Goal: Communication & Community: Answer question/provide support

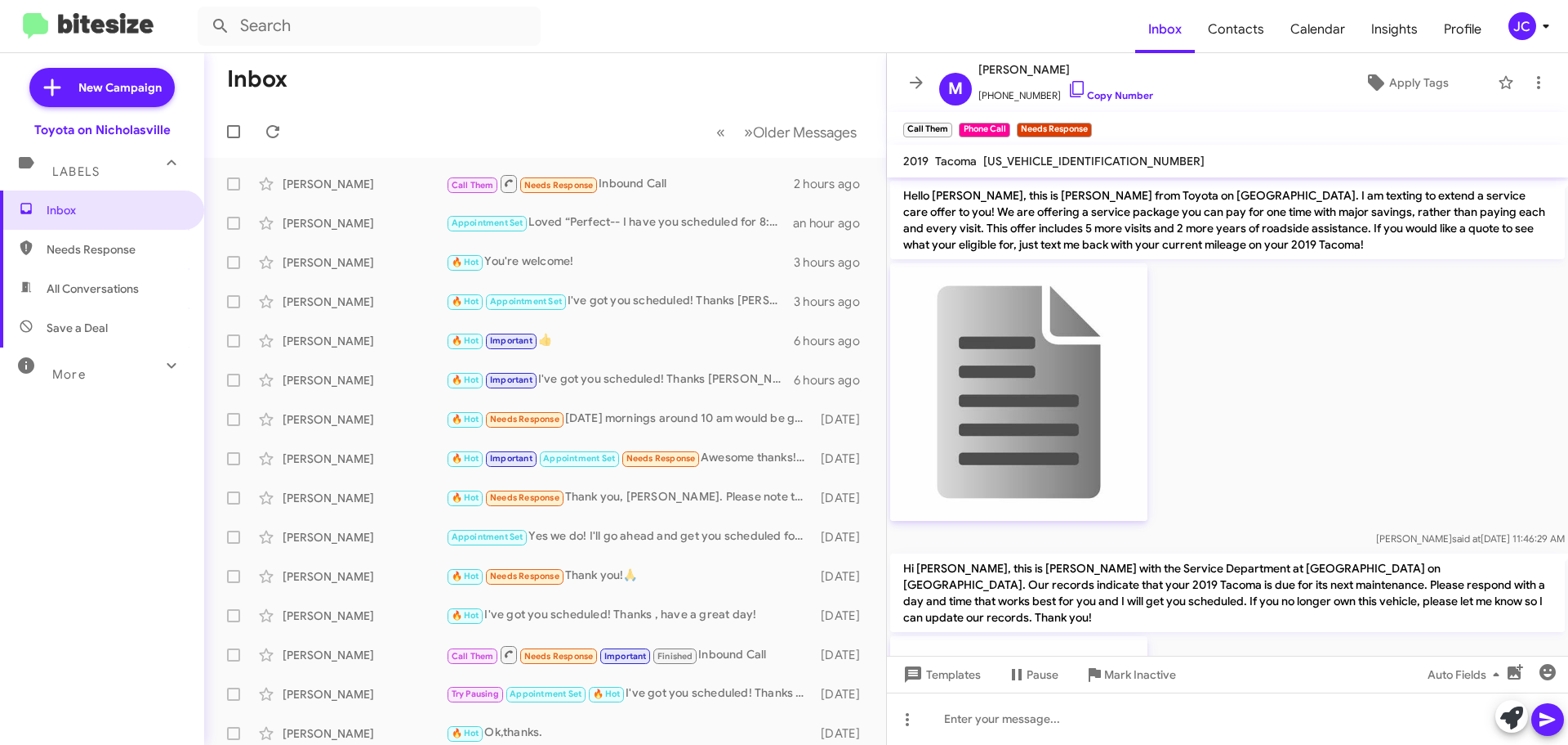
scroll to position [2992, 0]
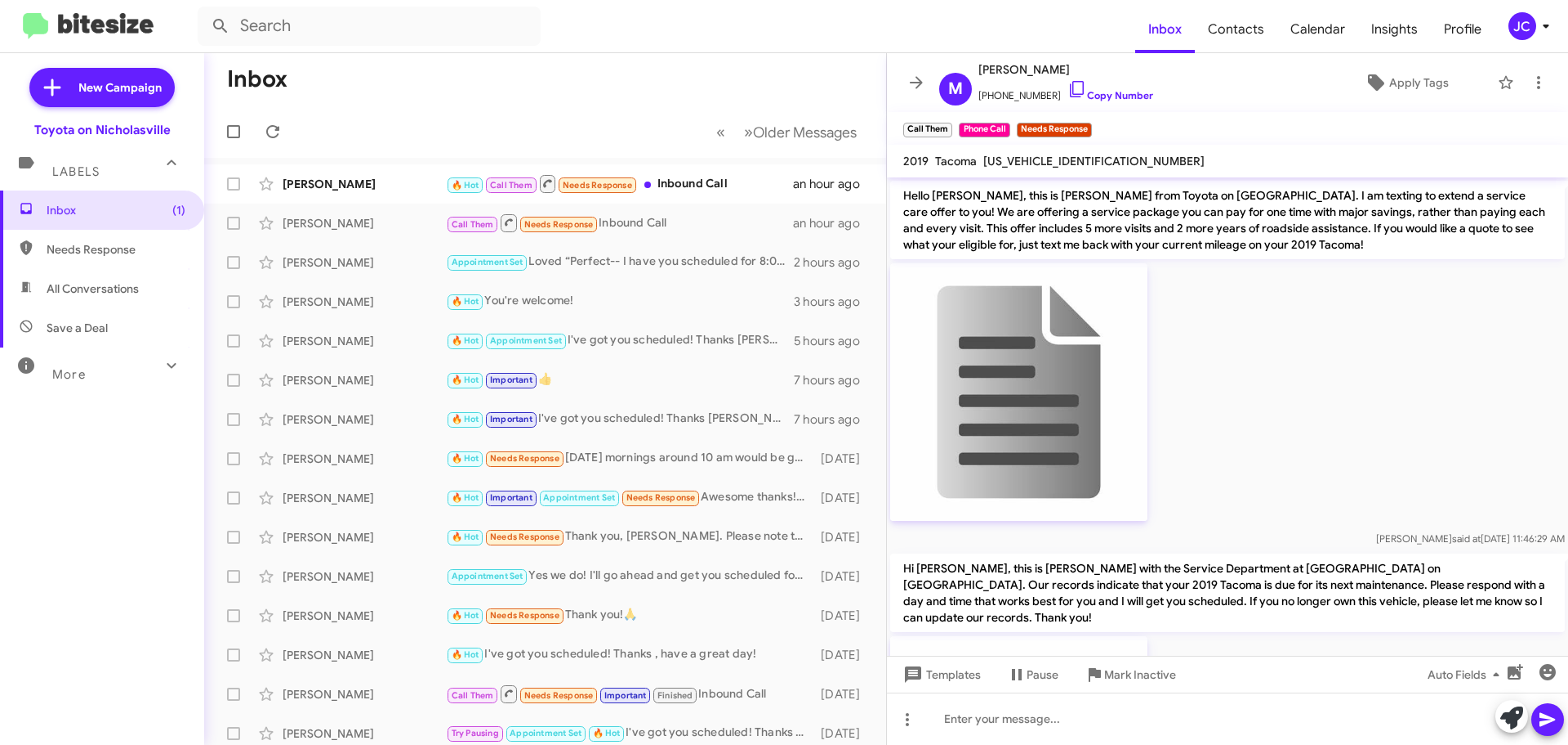
scroll to position [2993, 0]
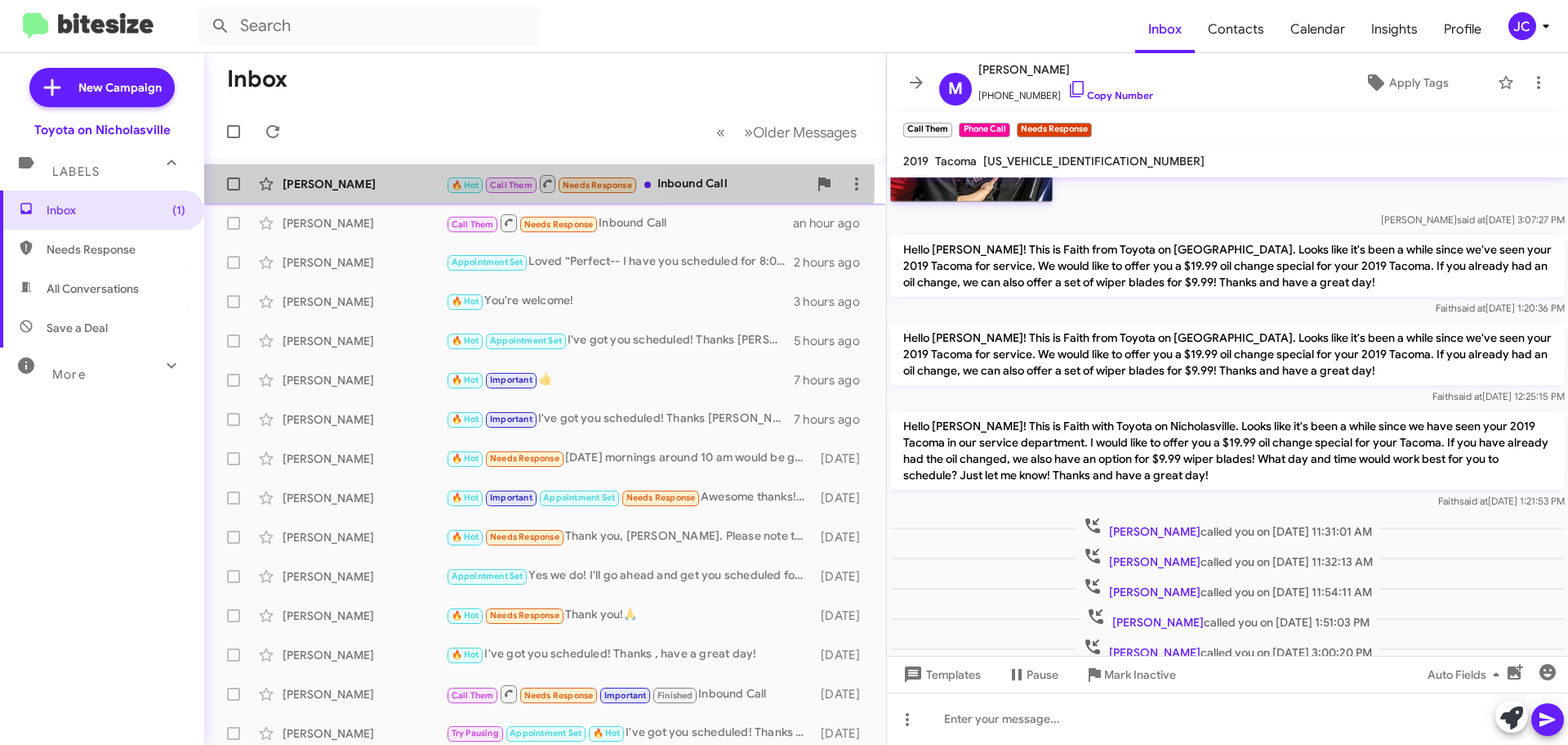
click at [352, 183] on div "Aiden Waters" at bounding box center [364, 184] width 164 height 16
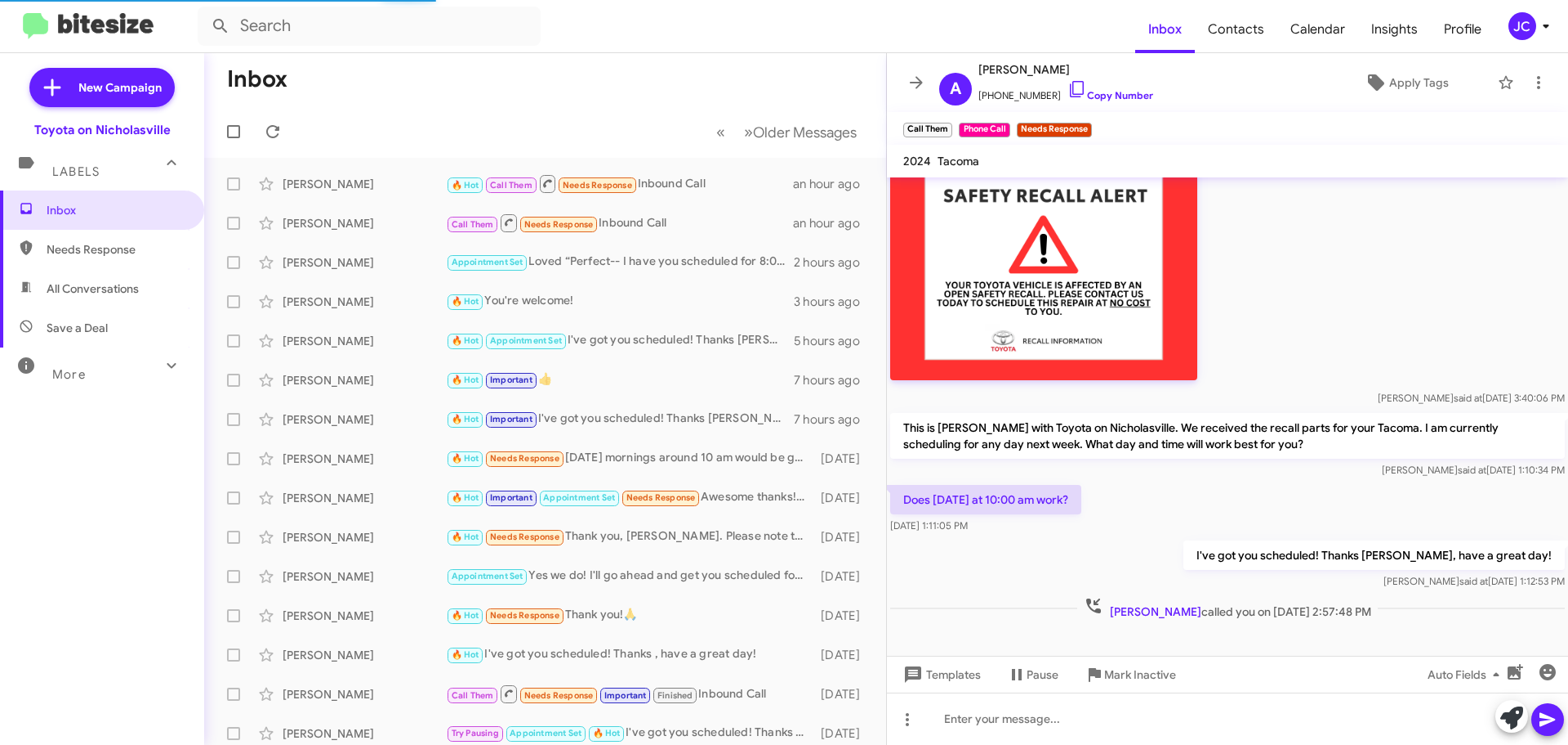
scroll to position [926, 0]
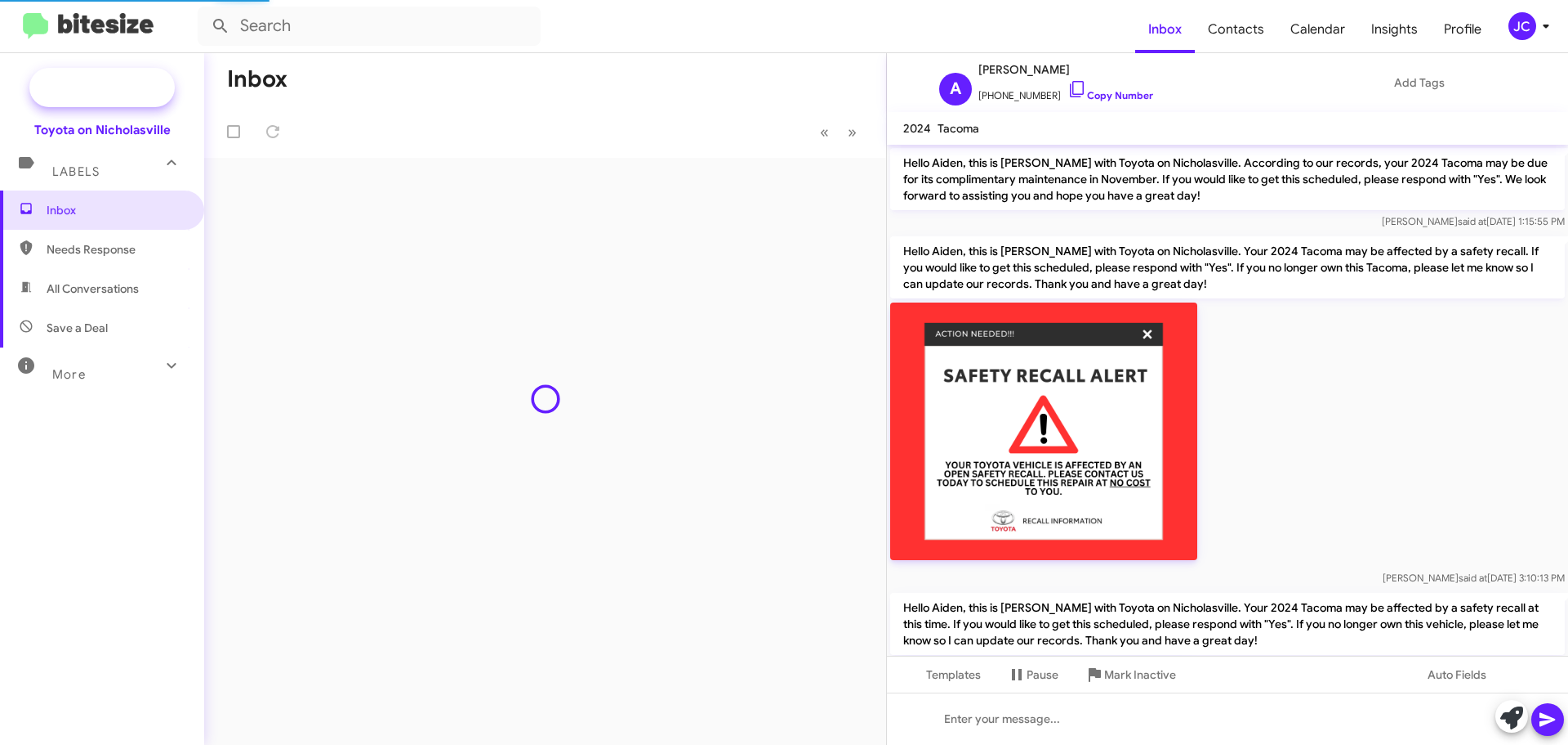
scroll to position [893, 0]
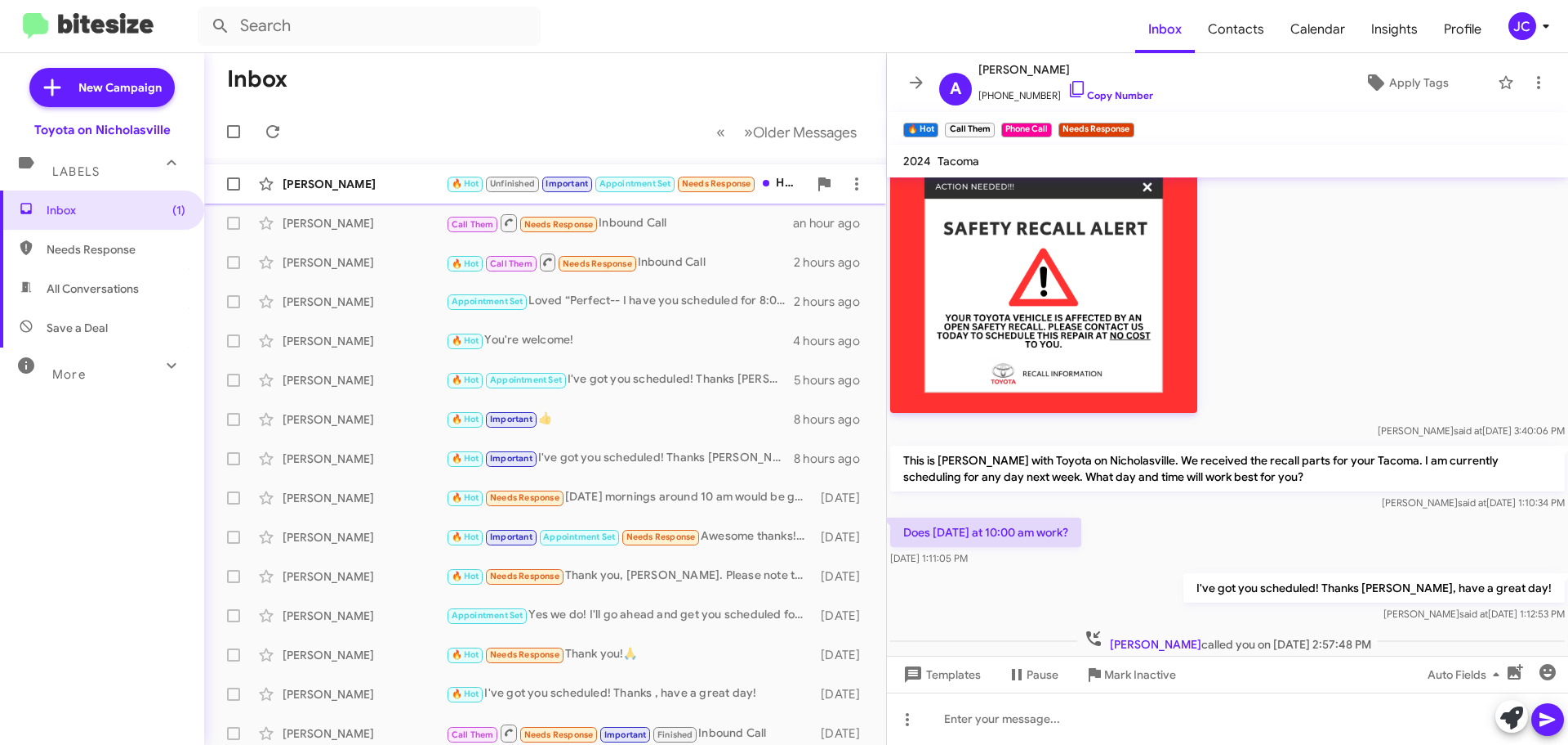
click at [317, 179] on div "[PERSON_NAME]" at bounding box center [364, 184] width 164 height 16
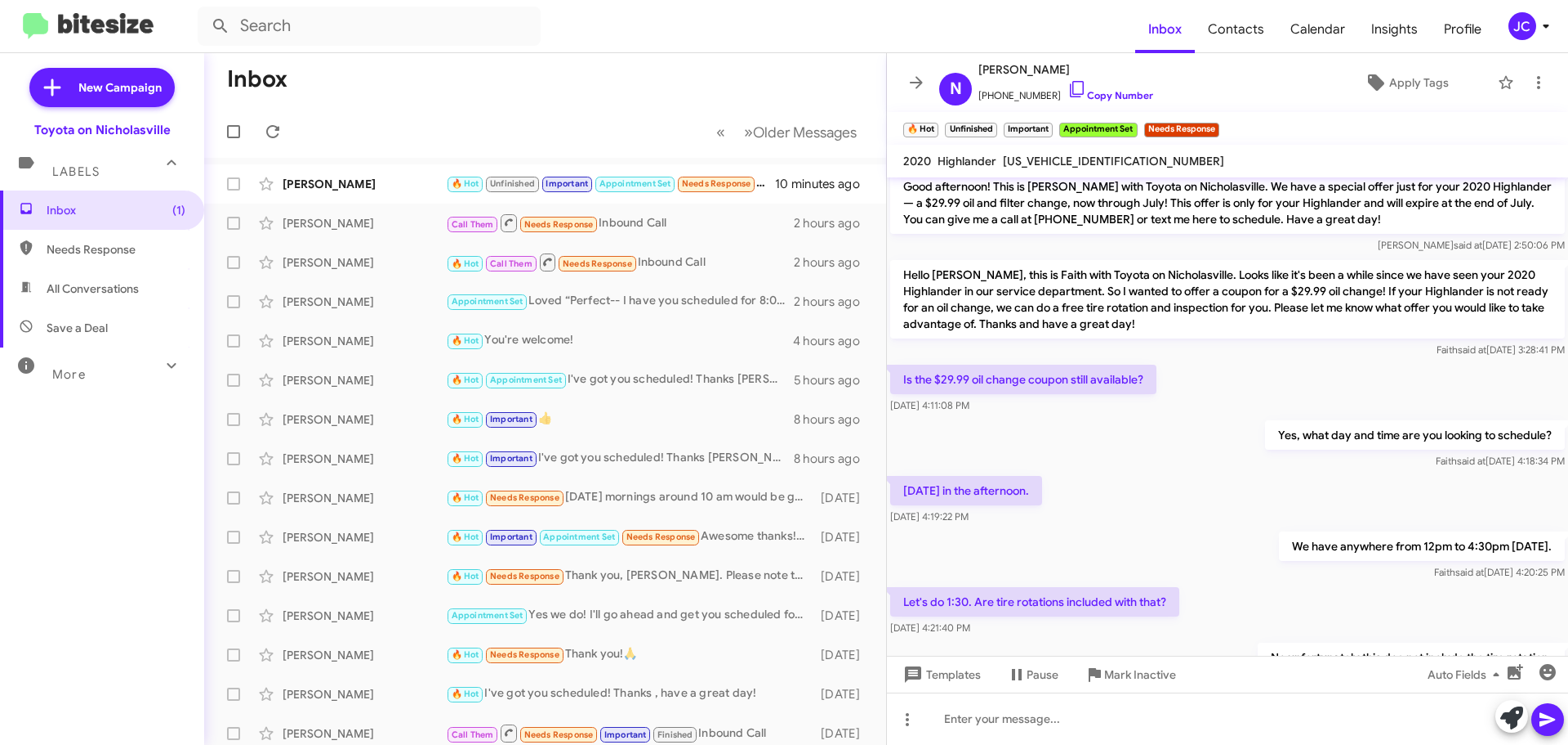
scroll to position [1071, 0]
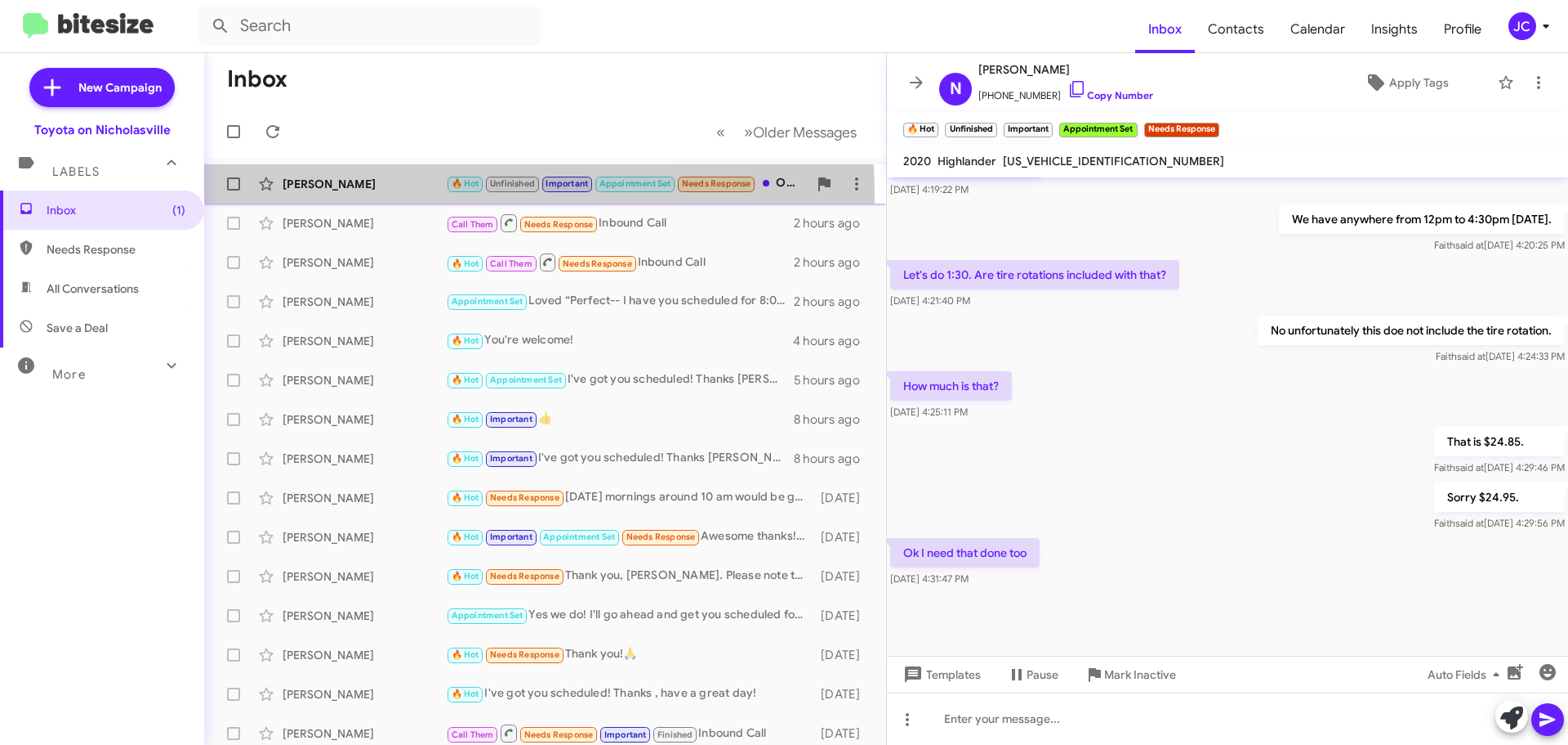
click at [359, 195] on div "[PERSON_NAME] 🔥 Hot Unfinished Important Appointment Set Needs Response Ok I ne…" at bounding box center [545, 184] width 656 height 33
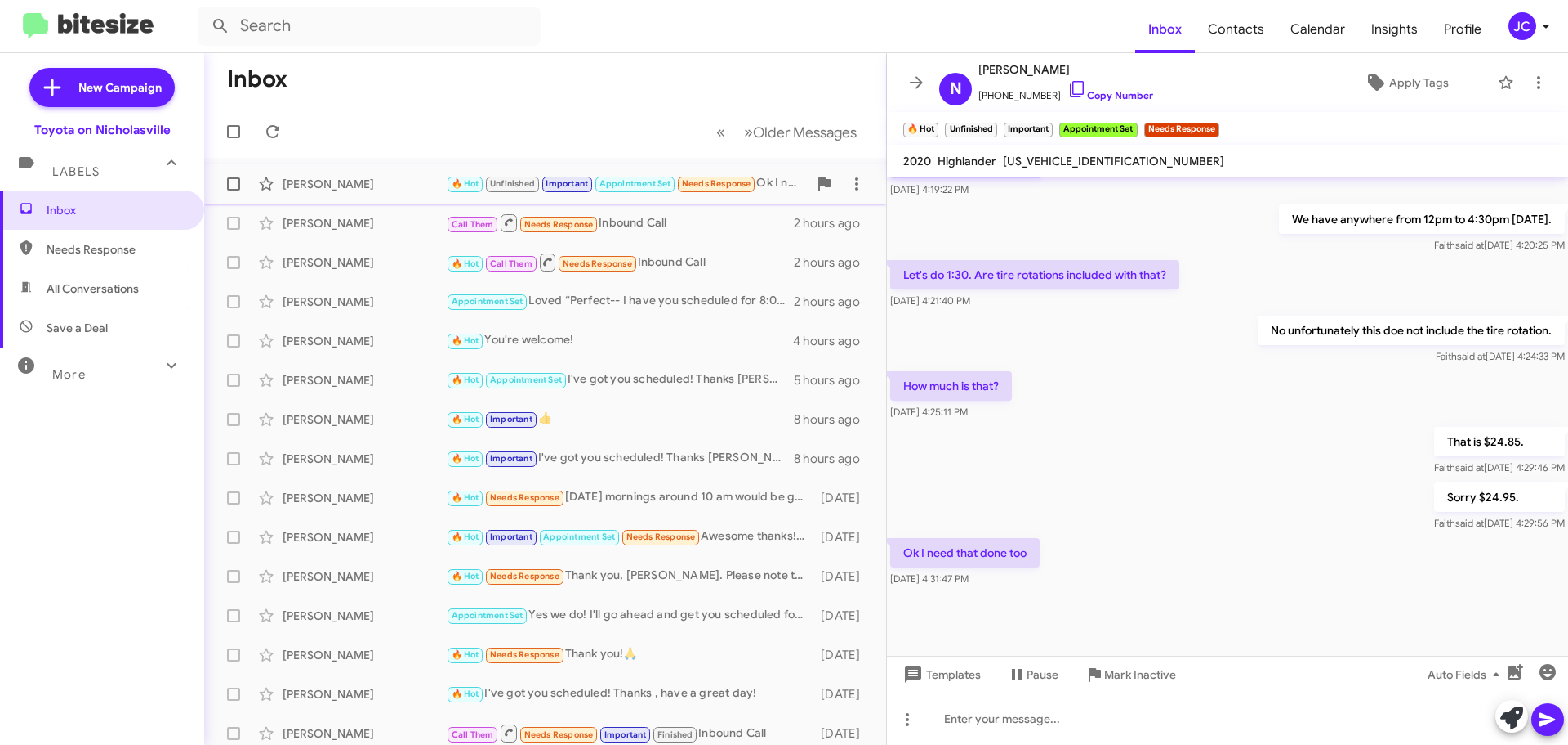
click at [232, 183] on span at bounding box center [234, 184] width 13 height 13
click at [233, 191] on input "checkbox" at bounding box center [233, 191] width 1 height 1
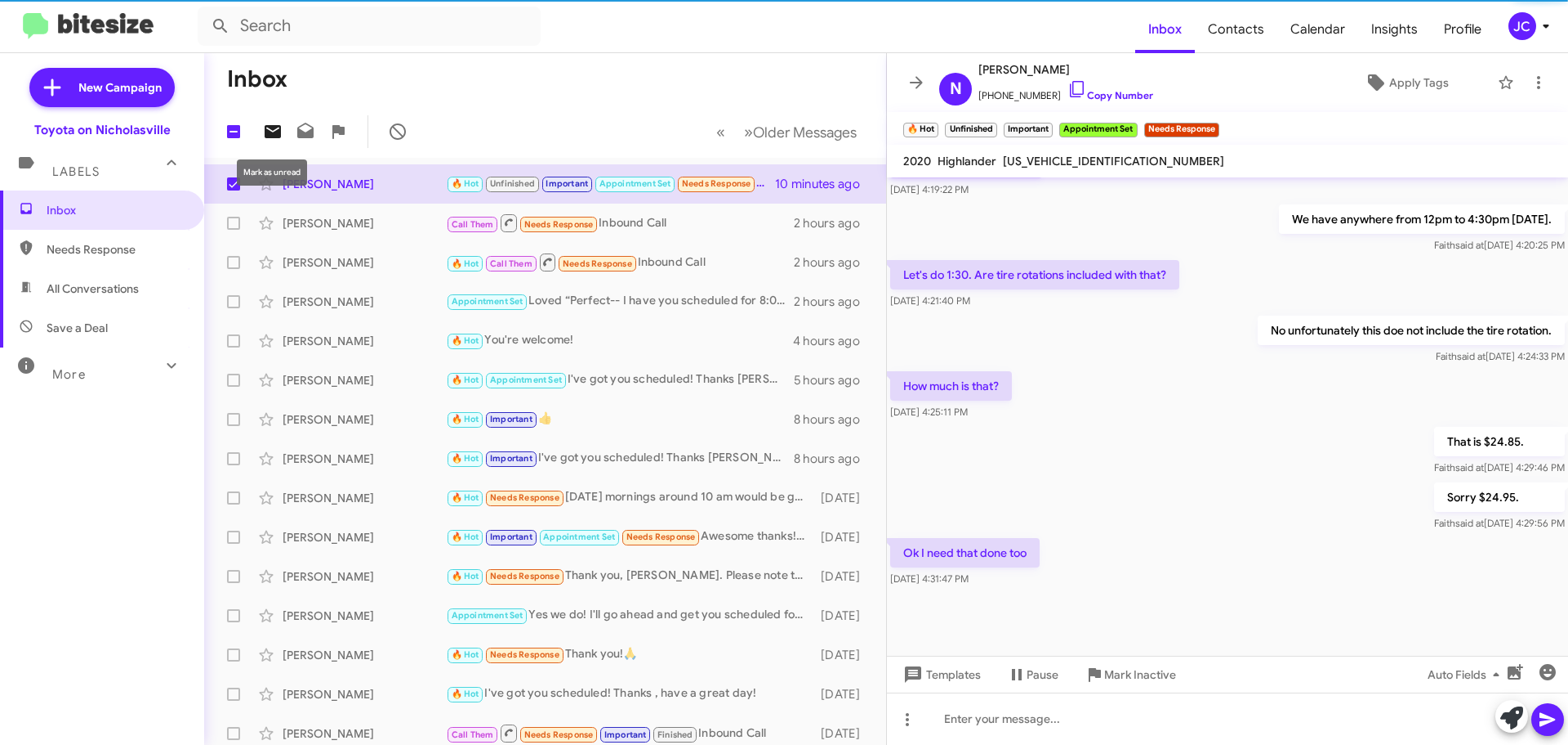
click at [278, 134] on icon at bounding box center [272, 131] width 16 height 13
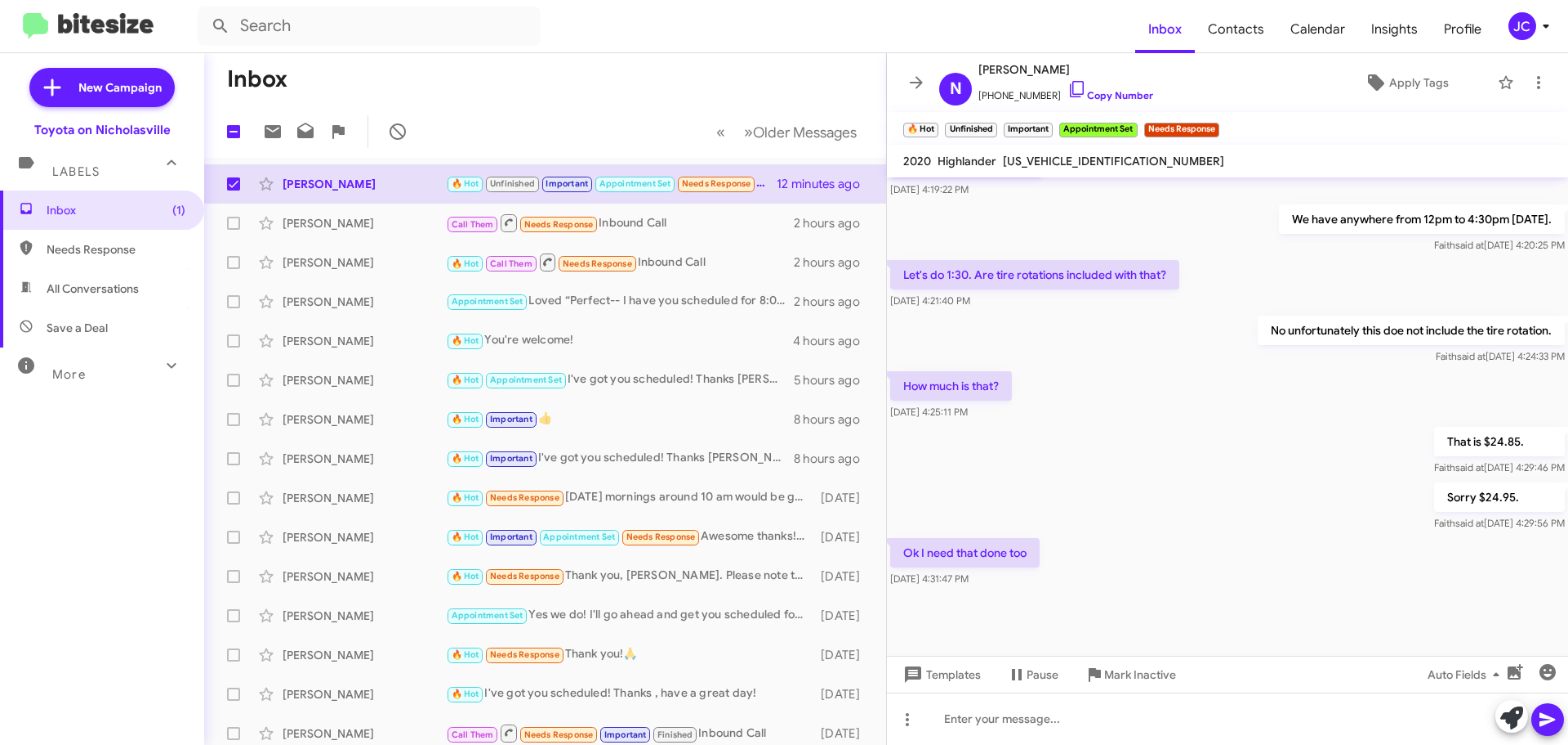
checkbox input "false"
